Goal: Communication & Community: Answer question/provide support

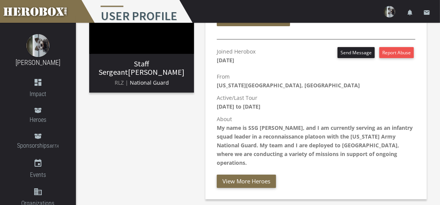
scroll to position [76, 0]
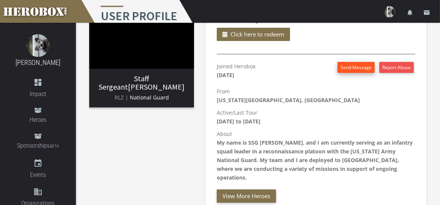
click at [358, 67] on button "Send Message" at bounding box center [356, 67] width 37 height 11
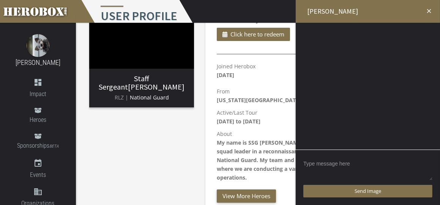
click at [362, 163] on textarea at bounding box center [367, 170] width 129 height 24
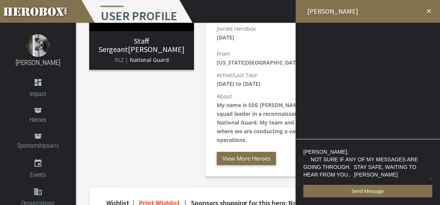
scroll to position [128, 0]
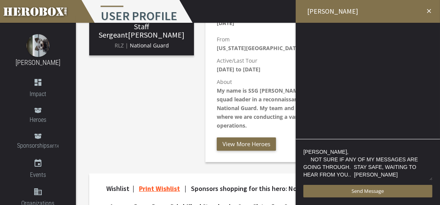
click at [387, 177] on textarea "[PERSON_NAME], NOT SURE IF ANY OF MY MESSAGES ARE GOING THROUGH. STAY SAFE, WAI…" at bounding box center [367, 164] width 129 height 34
type textarea "[PERSON_NAME], NOT SURE IF ANY OF MY MESSAGES ARE GOING THROUGH. STAY SAFE, WAI…"
click at [163, 95] on div "Staff Sergeant [PERSON_NAME] RLZ | National Guard" at bounding box center [142, 37] width 116 height 262
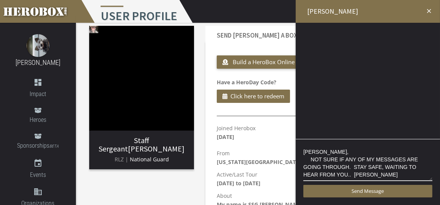
scroll to position [0, 0]
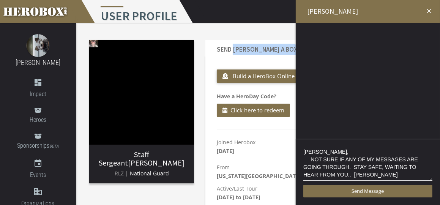
drag, startPoint x: 237, startPoint y: 56, endPoint x: 233, endPoint y: 60, distance: 5.6
click at [237, 56] on section "Send [PERSON_NAME] a Box Build a HeroBox Online Pack a HeroBox at Home Have a H…" at bounding box center [315, 165] width 221 height 250
drag, startPoint x: 387, startPoint y: 61, endPoint x: 381, endPoint y: 64, distance: 6.5
click at [387, 62] on div at bounding box center [368, 60] width 144 height 74
